Goal: Task Accomplishment & Management: Manage account settings

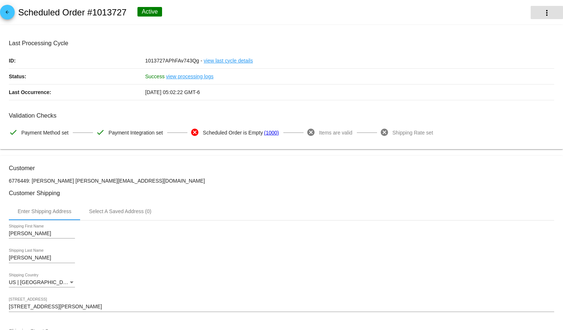
click at [535, 12] on button "more_vert" at bounding box center [547, 12] width 32 height 13
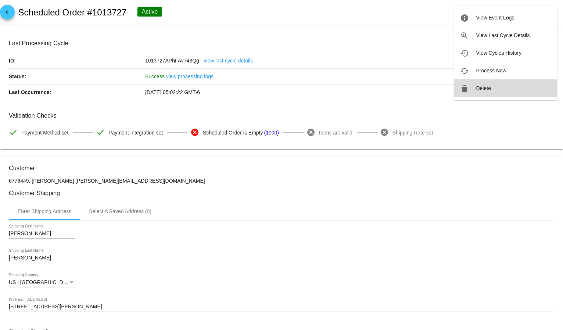
click at [483, 94] on button "delete Delete" at bounding box center [505, 88] width 103 height 18
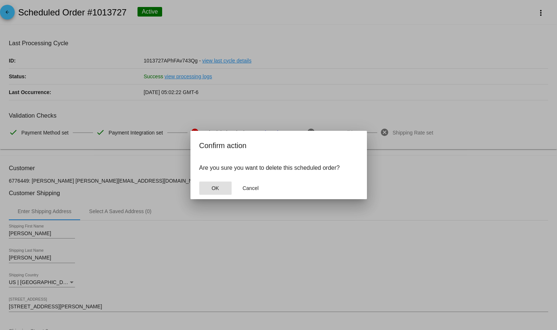
click at [212, 192] on button "OK" at bounding box center [215, 188] width 32 height 13
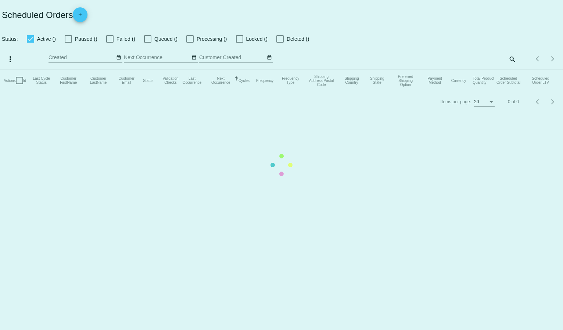
checkbox input "true"
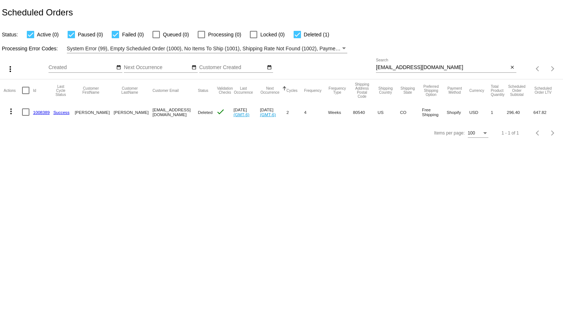
click at [426, 66] on input "[EMAIL_ADDRESS][DOMAIN_NAME]" at bounding box center [442, 68] width 133 height 6
paste input "annelucero@y"
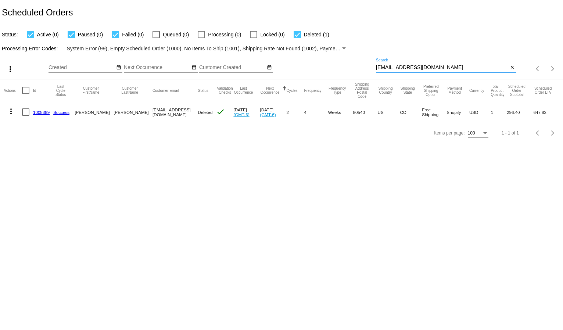
type input "[EMAIL_ADDRESS][DOMAIN_NAME]"
click at [420, 40] on div "Processing Error Codes: System Error (99), Empty Scheduled Order (1000), No Ite…" at bounding box center [281, 46] width 563 height 14
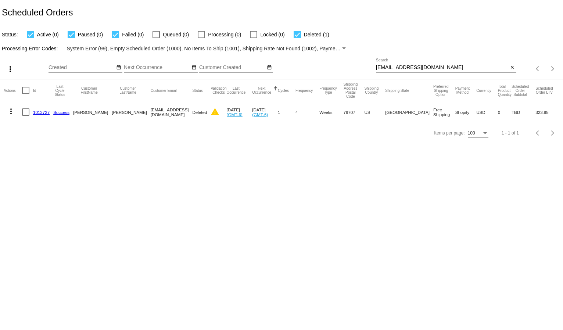
click at [420, 39] on div "Processing Error Codes: System Error (99), Empty Scheduled Order (1000), No Ite…" at bounding box center [281, 46] width 563 height 14
